Goal: Task Accomplishment & Management: Complete application form

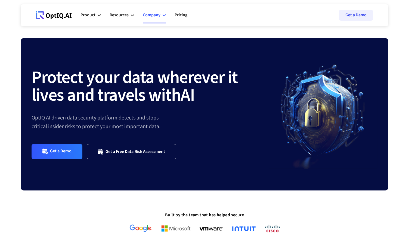
click at [155, 14] on div "Company" at bounding box center [152, 14] width 18 height 7
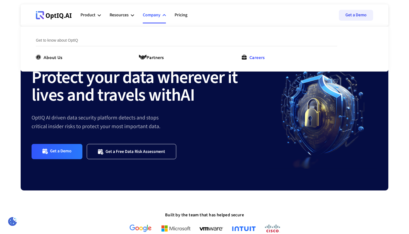
click at [253, 58] on div "Careers" at bounding box center [256, 57] width 15 height 7
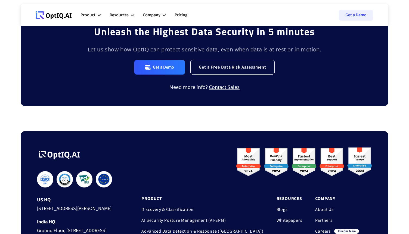
scroll to position [795, 0]
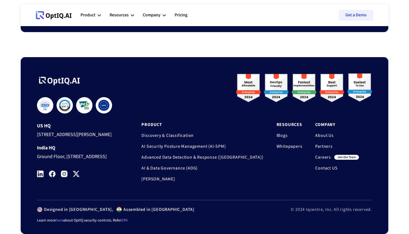
click at [41, 171] on img at bounding box center [40, 173] width 7 height 7
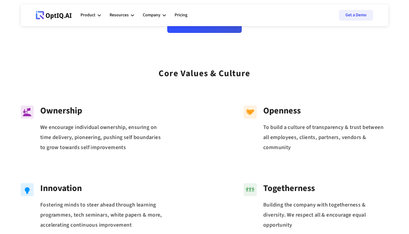
scroll to position [82, 0]
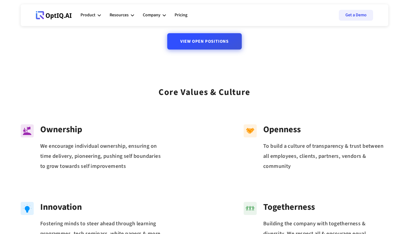
click at [200, 38] on link "View Open Positions" at bounding box center [204, 41] width 74 height 16
click at [192, 47] on link "View Open Positions" at bounding box center [204, 41] width 74 height 16
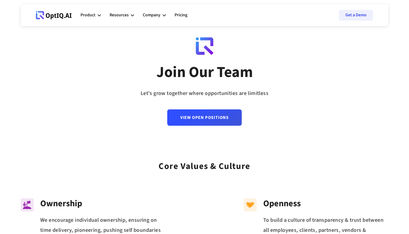
scroll to position [0, 0]
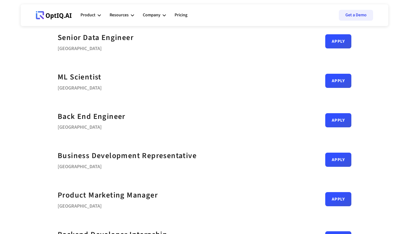
scroll to position [82, 0]
click at [88, 38] on div "Senior Data Engineer" at bounding box center [96, 37] width 76 height 12
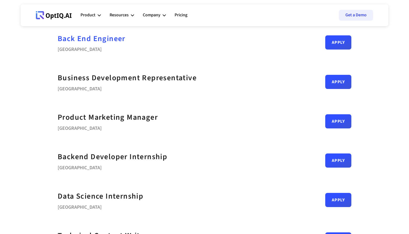
scroll to position [97, 0]
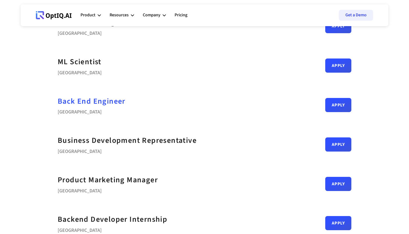
click at [102, 99] on div "Back End Engineer" at bounding box center [92, 101] width 68 height 12
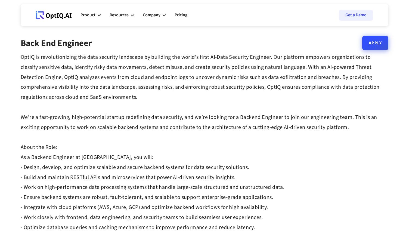
click at [371, 49] on link "Apply" at bounding box center [375, 43] width 26 height 14
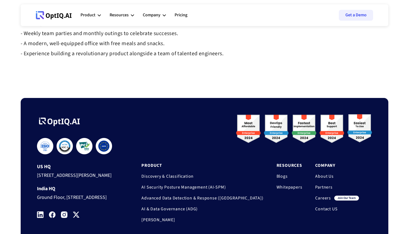
scroll to position [613, 0]
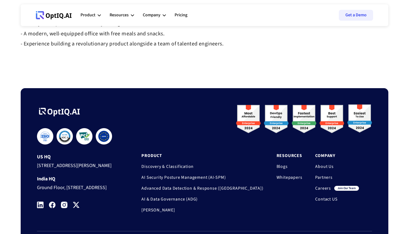
click at [39, 208] on img at bounding box center [40, 204] width 7 height 7
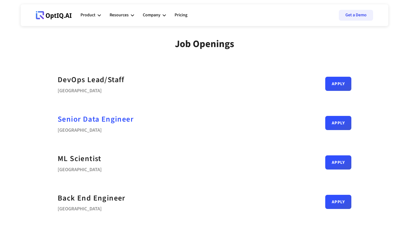
click at [112, 119] on div "Senior Data Engineer" at bounding box center [96, 119] width 76 height 12
click at [100, 79] on div "DevOps Lead/Staff" at bounding box center [91, 80] width 67 height 12
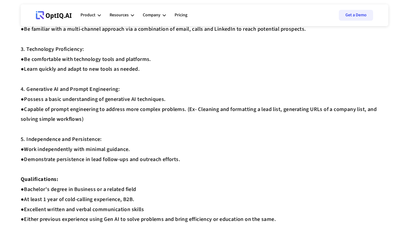
scroll to position [170, 0]
